Goal: Transaction & Acquisition: Book appointment/travel/reservation

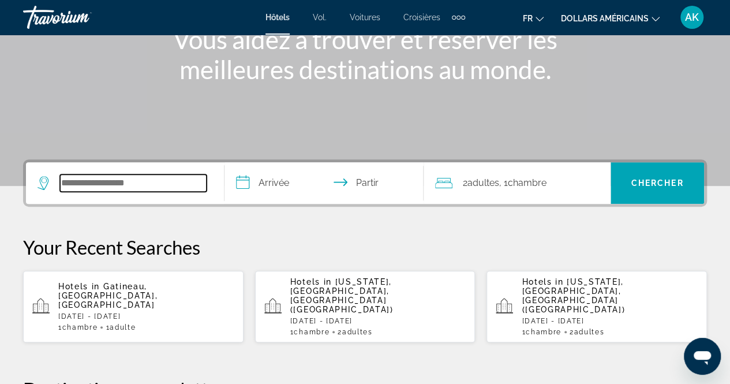
click at [127, 179] on input "Widget de recherche" at bounding box center [133, 182] width 147 height 17
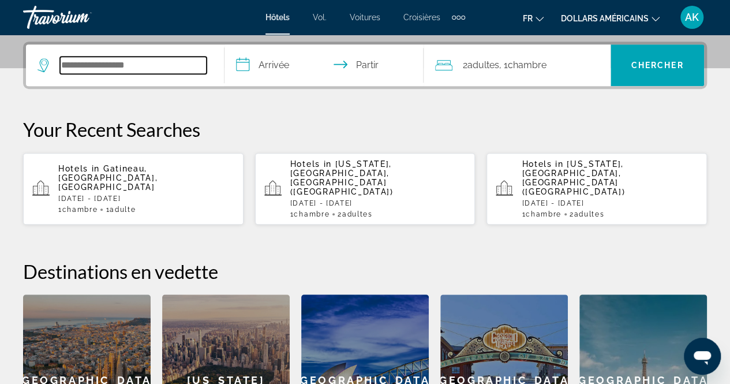
scroll to position [282, 0]
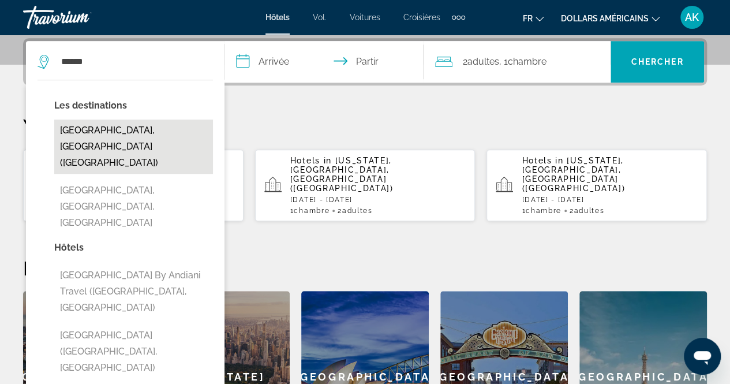
click at [129, 131] on button "[GEOGRAPHIC_DATA], [GEOGRAPHIC_DATA] ([GEOGRAPHIC_DATA])" at bounding box center [133, 146] width 159 height 54
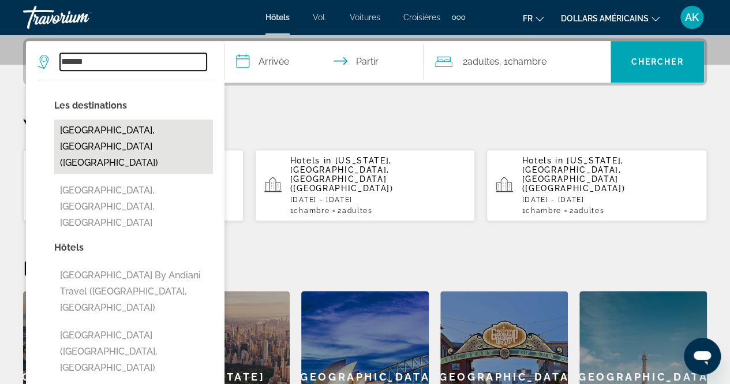
type input "**********"
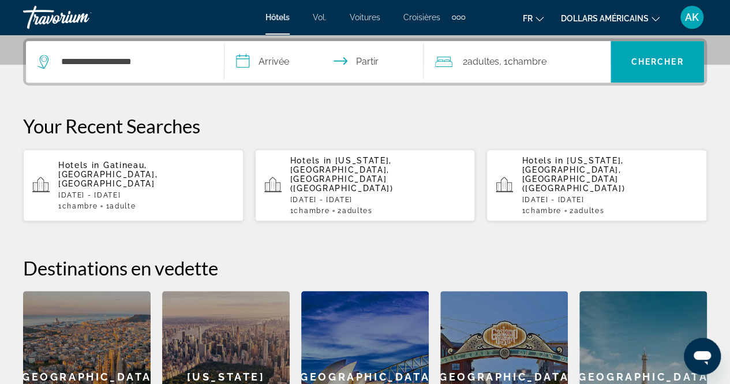
click at [302, 61] on input "**********" at bounding box center [326, 63] width 203 height 45
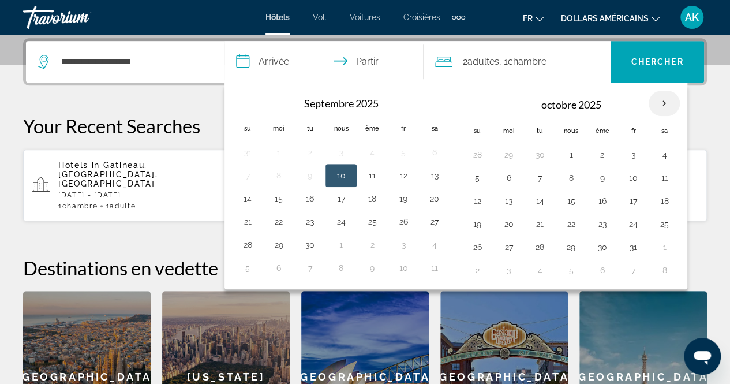
click at [661, 105] on th "Mois prochain" at bounding box center [664, 103] width 31 height 25
click at [660, 107] on th "Mois prochain" at bounding box center [664, 103] width 31 height 25
click at [660, 109] on th "Mois prochain" at bounding box center [664, 103] width 31 height 25
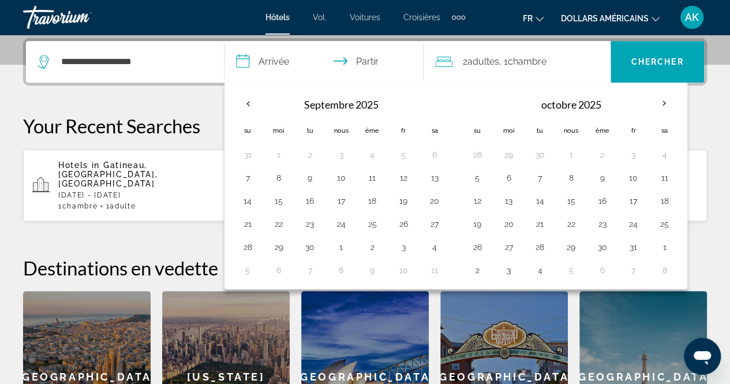
click at [702, 104] on div "**********" at bounding box center [365, 250] width 730 height 424
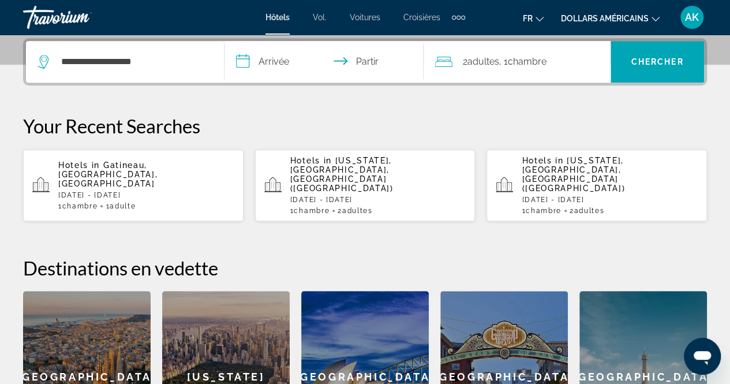
click at [295, 56] on input "**********" at bounding box center [326, 63] width 203 height 45
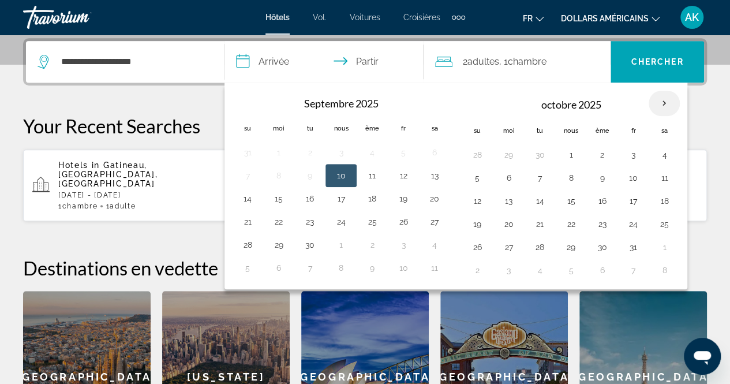
click at [667, 99] on th "Mois prochain" at bounding box center [664, 103] width 31 height 25
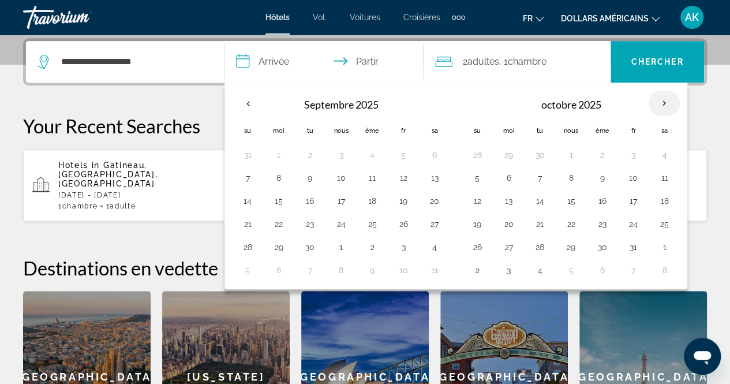
click at [661, 103] on th "Mois prochain" at bounding box center [664, 103] width 31 height 25
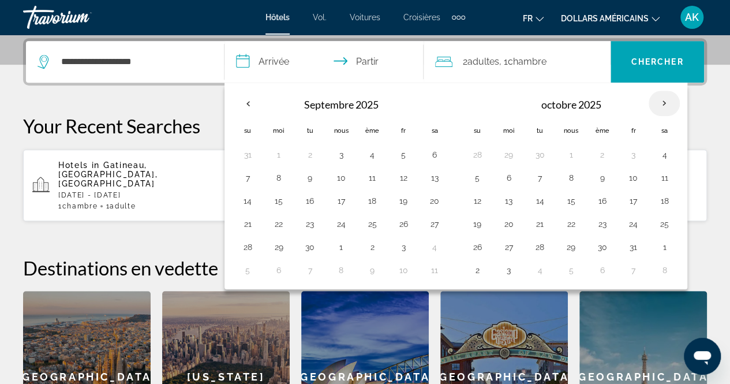
click at [661, 103] on th "Mois prochain" at bounding box center [664, 103] width 31 height 25
click at [657, 108] on th "Mois prochain" at bounding box center [664, 103] width 31 height 25
click at [687, 107] on div "**********" at bounding box center [365, 250] width 730 height 424
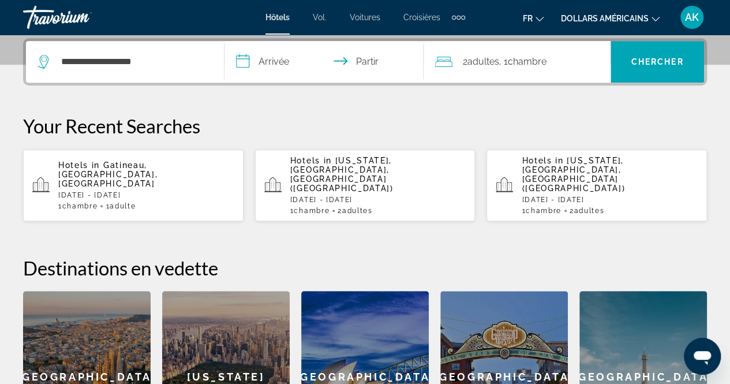
click at [278, 62] on input "**********" at bounding box center [326, 63] width 203 height 45
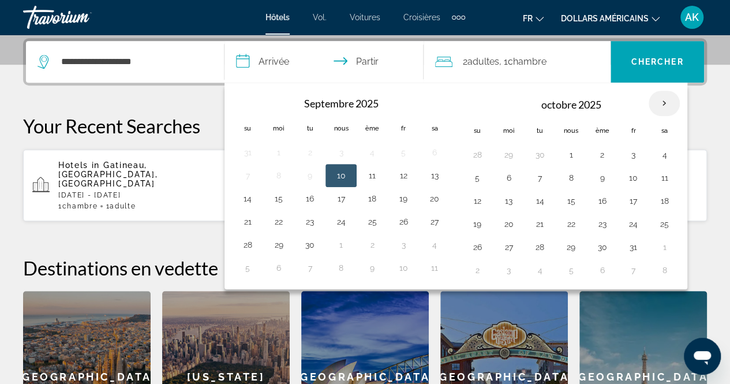
click at [656, 102] on th "Mois prochain" at bounding box center [664, 103] width 31 height 25
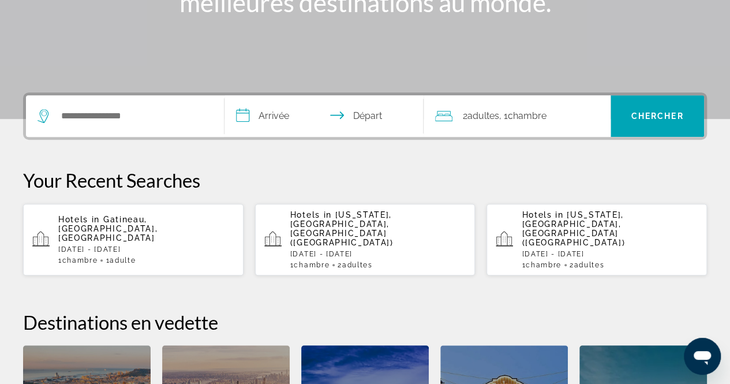
scroll to position [233, 0]
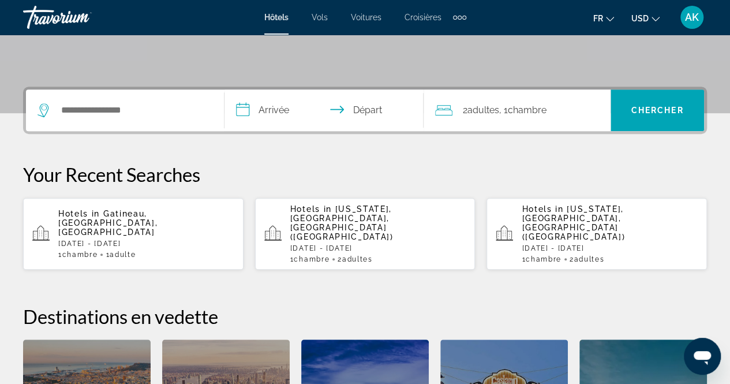
click at [286, 121] on input "**********" at bounding box center [326, 111] width 203 height 45
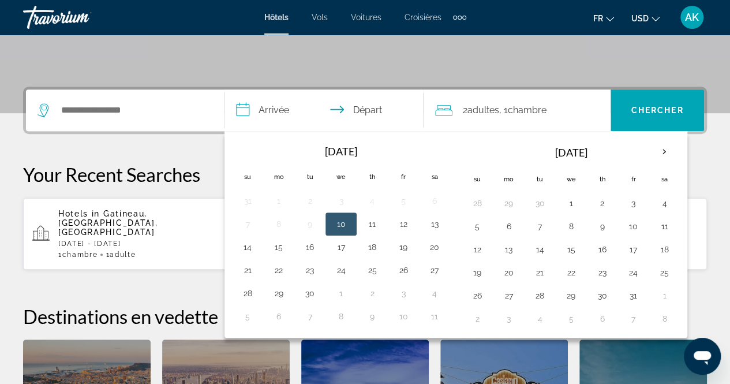
scroll to position [282, 0]
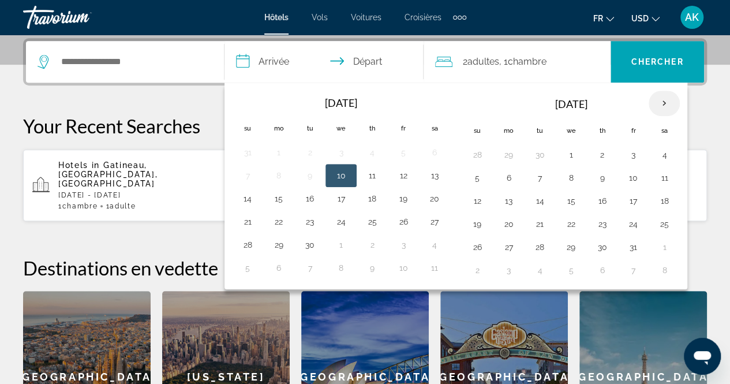
click at [663, 104] on th "Next month" at bounding box center [664, 103] width 31 height 25
click at [470, 216] on button "16" at bounding box center [477, 224] width 18 height 16
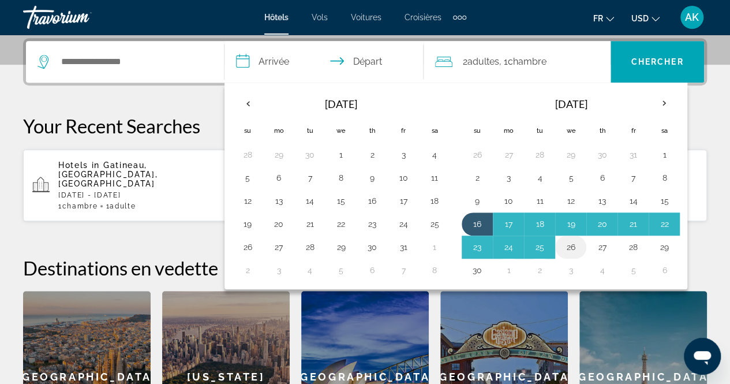
click at [568, 248] on button "26" at bounding box center [571, 247] width 18 height 16
type input "**********"
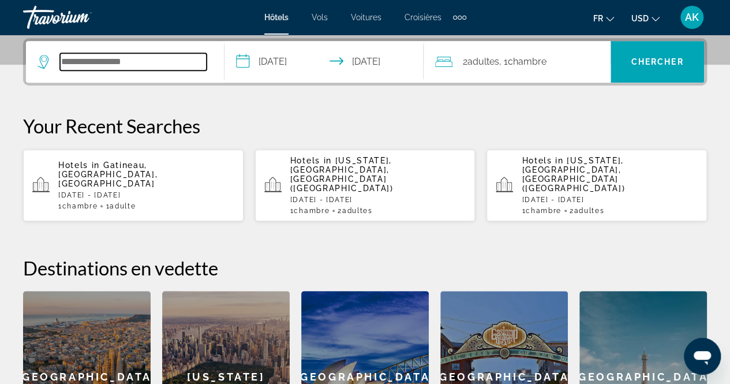
click at [149, 66] on input "Search widget" at bounding box center [133, 61] width 147 height 17
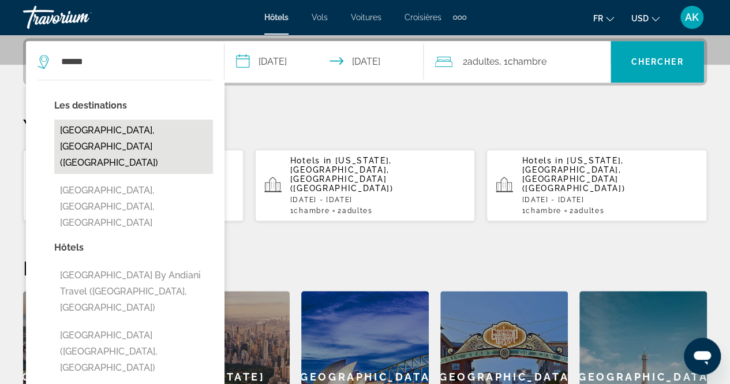
click at [141, 121] on button "[GEOGRAPHIC_DATA], [GEOGRAPHIC_DATA] ([GEOGRAPHIC_DATA])" at bounding box center [133, 146] width 159 height 54
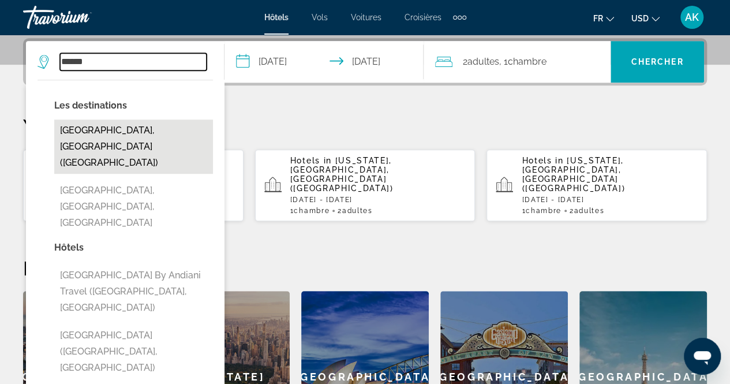
type input "**********"
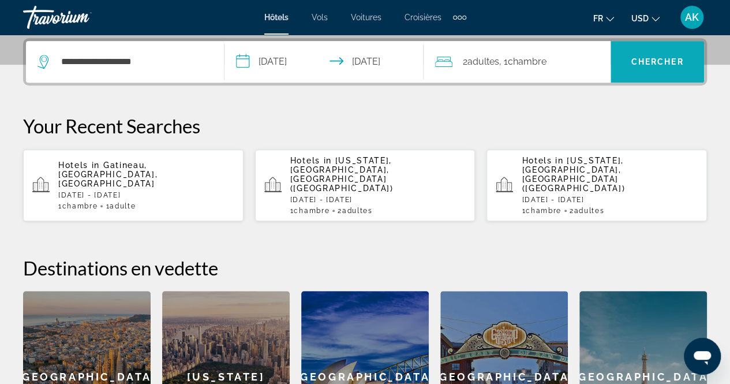
click at [653, 55] on span "Search widget" at bounding box center [657, 62] width 93 height 28
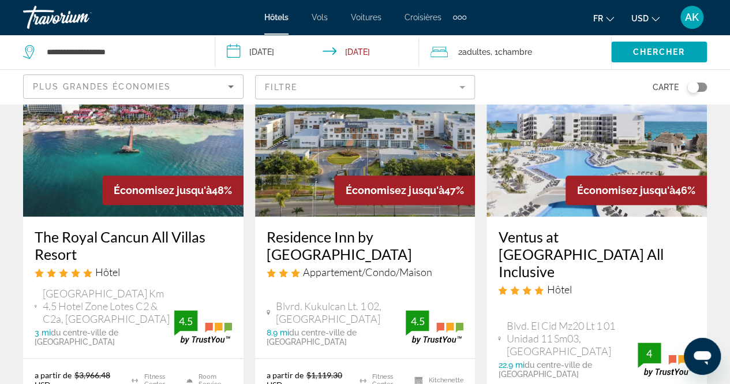
scroll to position [631, 0]
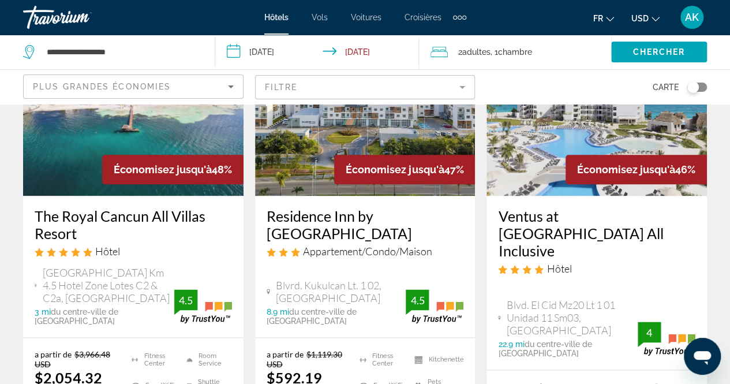
click at [649, 24] on button "USD USD ($) MXN (Mex$) CAD (Can$) GBP (£) EUR (€) AUD (A$) NZD (NZ$) CNY (CN¥)" at bounding box center [645, 18] width 28 height 17
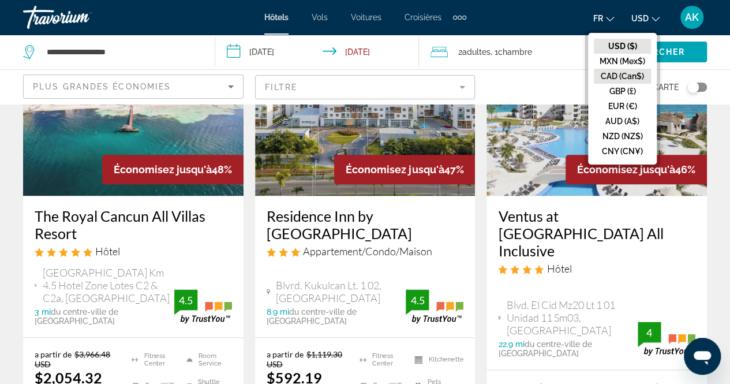
click at [619, 76] on button "CAD (Can$)" at bounding box center [622, 76] width 57 height 15
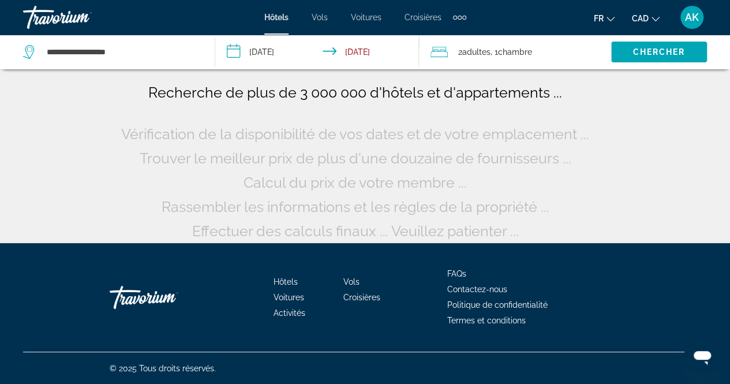
scroll to position [0, 0]
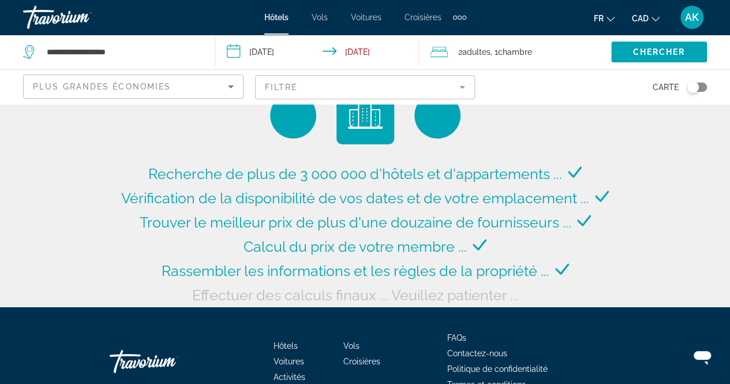
click at [481, 229] on span "Trouver le meilleur prix de plus d'une douzaine de fournisseurs ..." at bounding box center [356, 222] width 432 height 17
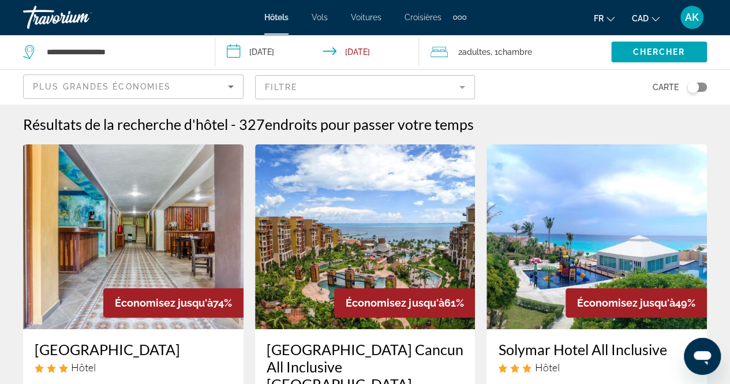
click at [339, 95] on mat-form-field "Filtre" at bounding box center [365, 87] width 220 height 24
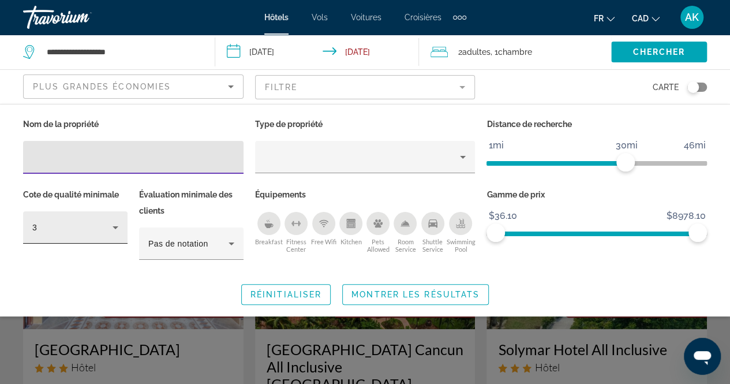
click at [102, 234] on div "3" at bounding box center [75, 227] width 86 height 32
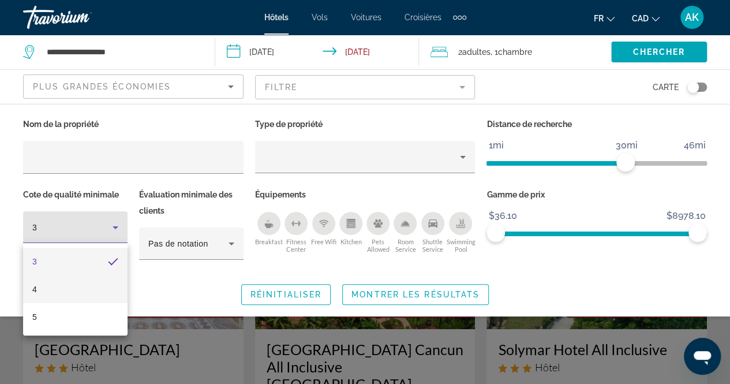
click at [55, 290] on mat-option "4" at bounding box center [75, 289] width 104 height 28
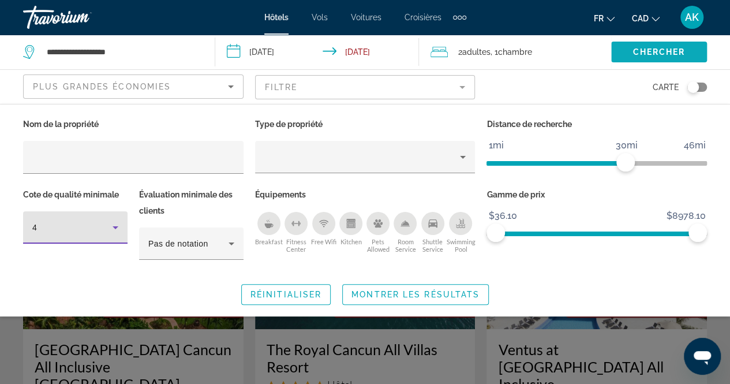
click at [655, 50] on span "Chercher" at bounding box center [659, 51] width 53 height 9
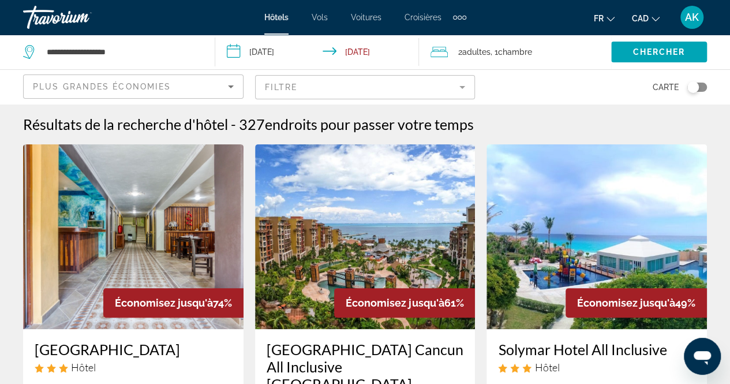
click at [378, 93] on mat-form-field "Filtre" at bounding box center [365, 87] width 220 height 24
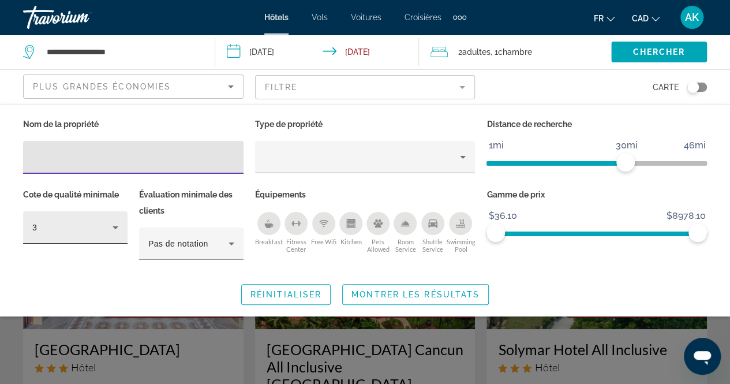
click at [76, 230] on div "3" at bounding box center [72, 227] width 80 height 14
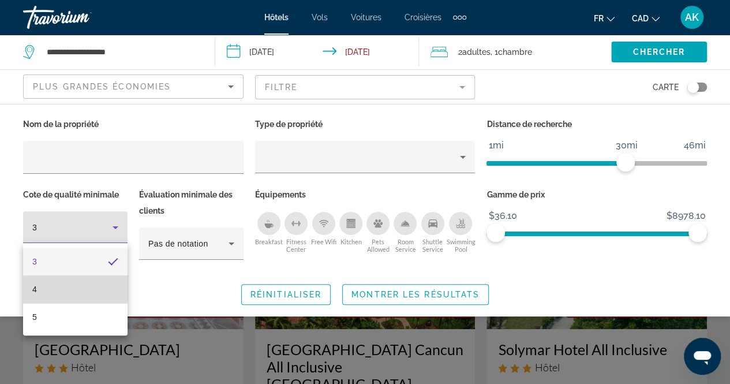
click at [58, 280] on mat-option "4" at bounding box center [75, 289] width 104 height 28
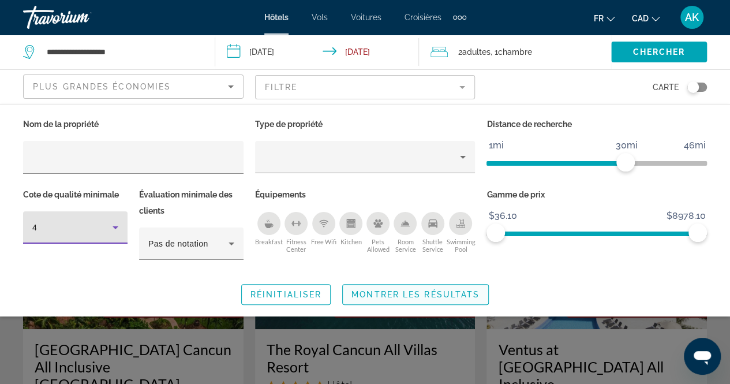
click at [369, 297] on span "Montrer les résultats" at bounding box center [415, 294] width 128 height 9
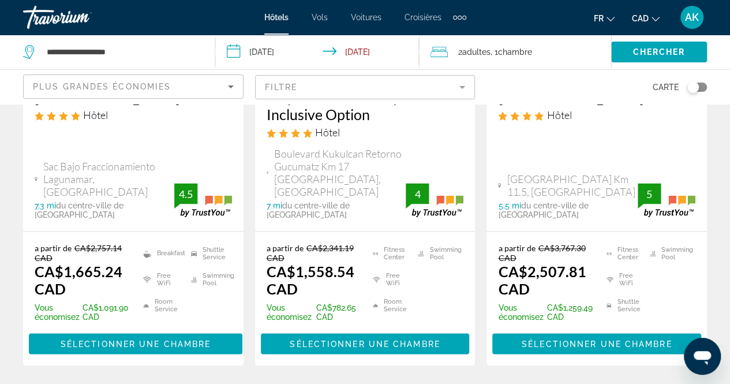
scroll to position [750, 0]
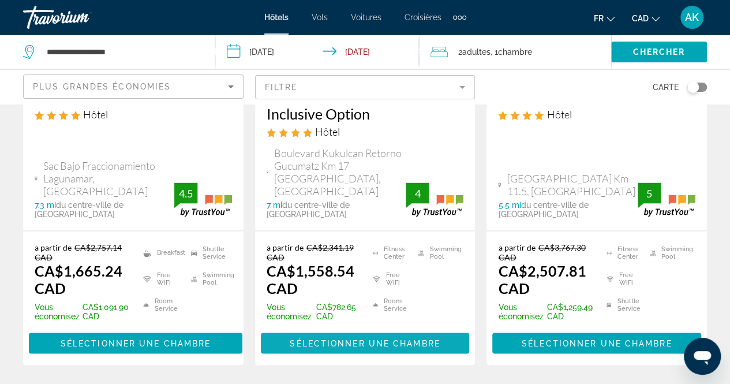
click at [368, 338] on span "Sélectionner une chambre" at bounding box center [365, 342] width 150 height 9
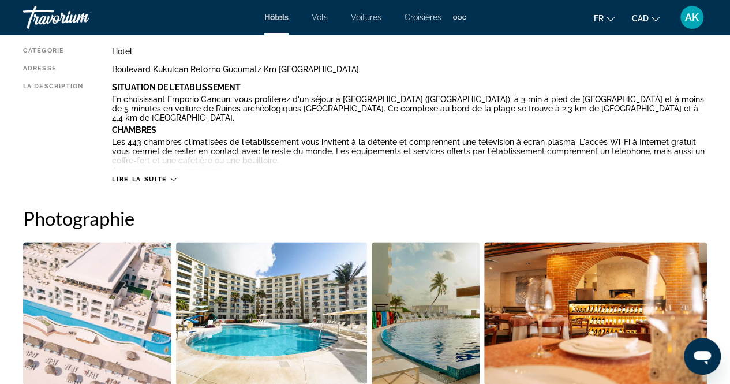
scroll to position [629, 0]
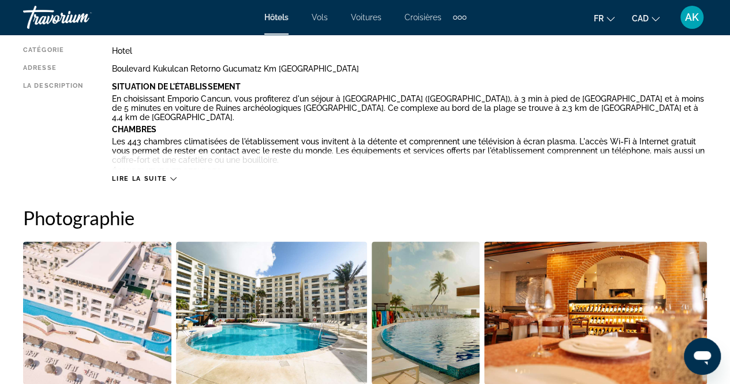
click at [155, 173] on div "Lire la suite" at bounding box center [409, 167] width 595 height 32
click at [156, 177] on span "Lire la suite" at bounding box center [139, 179] width 55 height 8
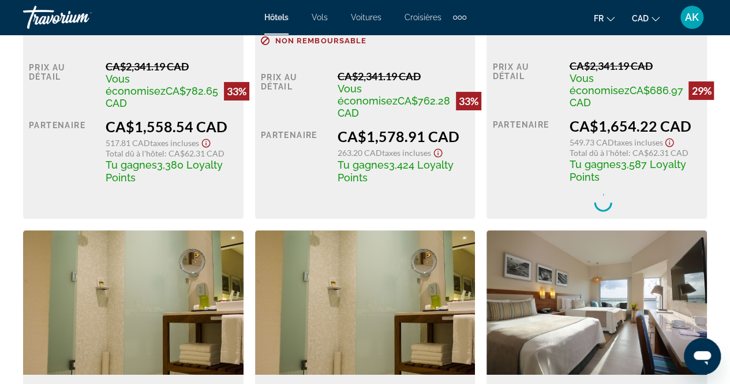
scroll to position [2216, 0]
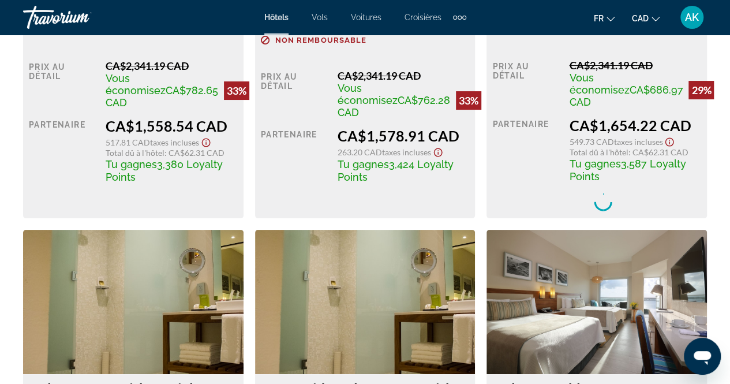
click at [594, 204] on circle "Main content" at bounding box center [603, 201] width 23 height 23
click at [588, 170] on span "Tu gagnes" at bounding box center [594, 164] width 51 height 12
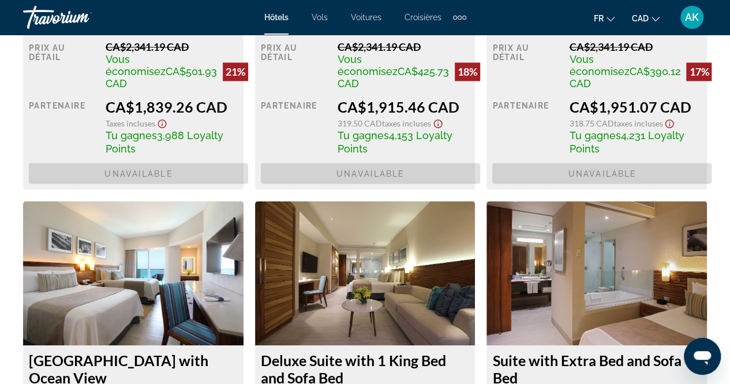
scroll to position [3138, 0]
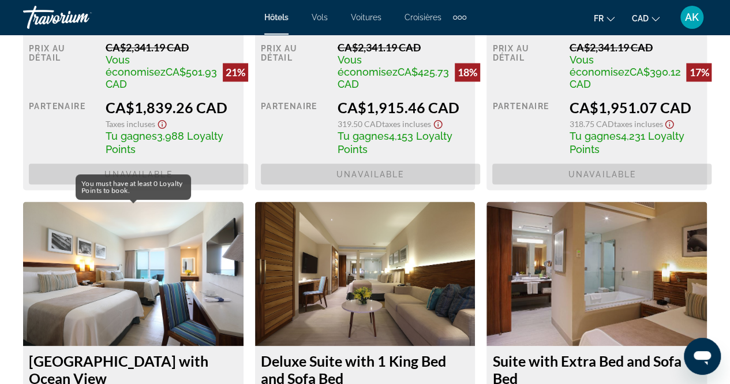
click at [122, 184] on span "Unavailable" at bounding box center [138, 173] width 219 height 21
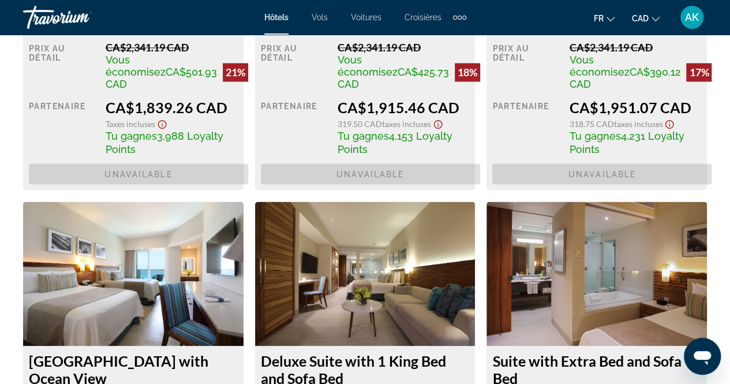
click at [122, 184] on span "Unavailable" at bounding box center [138, 173] width 219 height 21
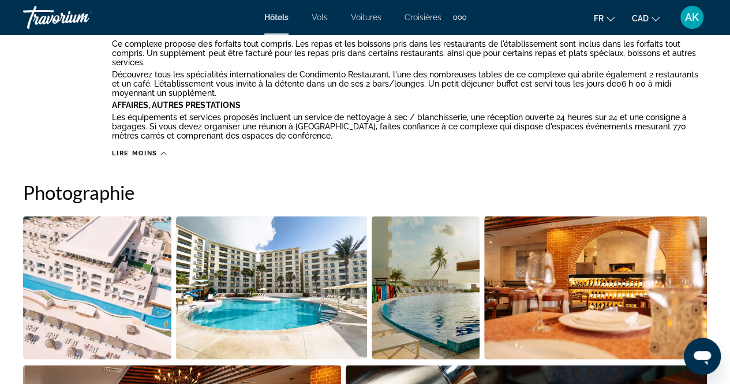
scroll to position [754, 0]
